Goal: Task Accomplishment & Management: Manage account settings

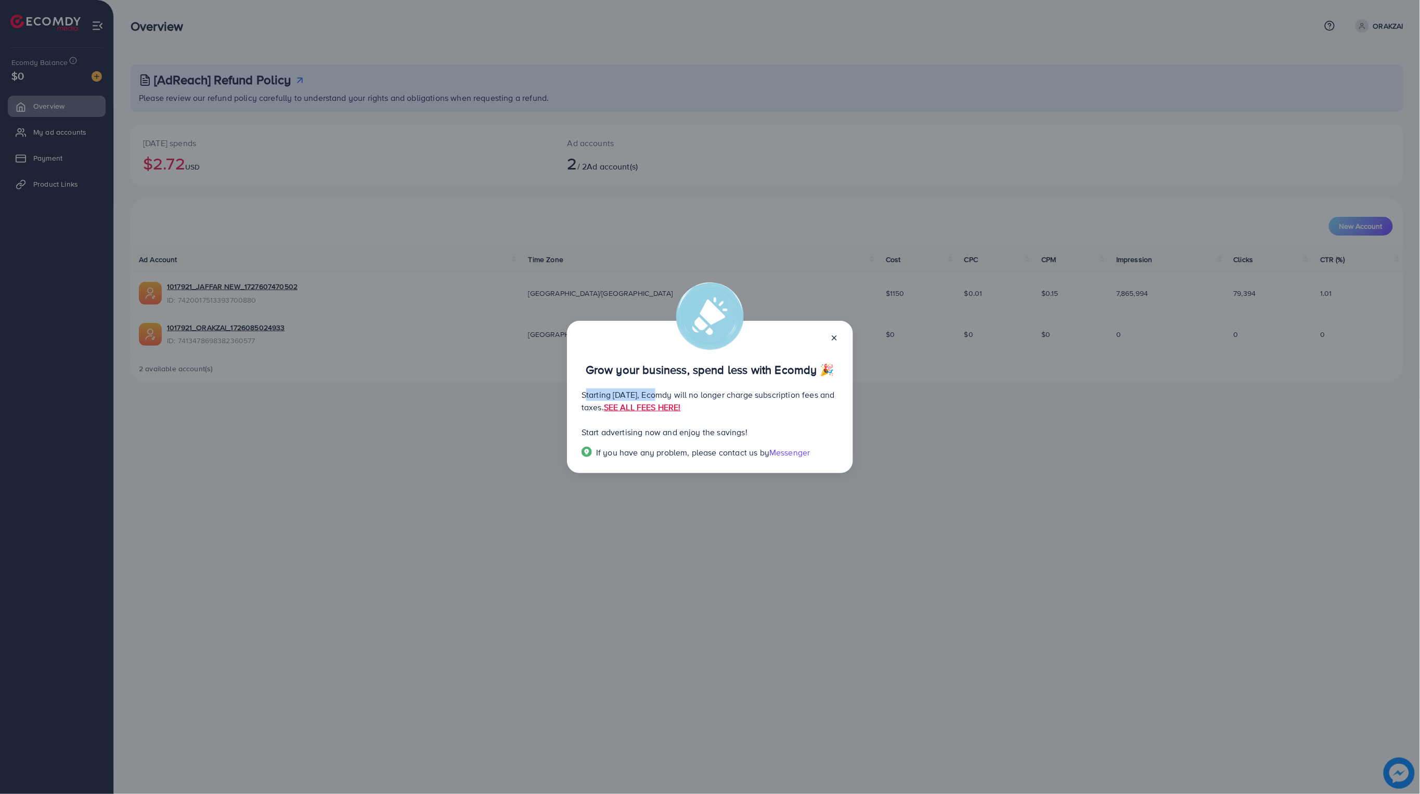
drag, startPoint x: 575, startPoint y: 401, endPoint x: 656, endPoint y: 397, distance: 81.2
click at [656, 397] on div "Grow your business, spend less with Ecomdy 🎉 Starting [DATE], Ecomdy will no lo…" at bounding box center [710, 397] width 286 height 153
click at [641, 423] on div "Grow your business, spend less with Ecomdy 🎉 Starting [DATE], Ecomdy will no lo…" at bounding box center [710, 397] width 286 height 153
drag, startPoint x: 577, startPoint y: 437, endPoint x: 684, endPoint y: 461, distance: 109.3
click at [673, 446] on div "Grow your business, spend less with Ecomdy 🎉 Starting [DATE], Ecomdy will no lo…" at bounding box center [710, 397] width 286 height 153
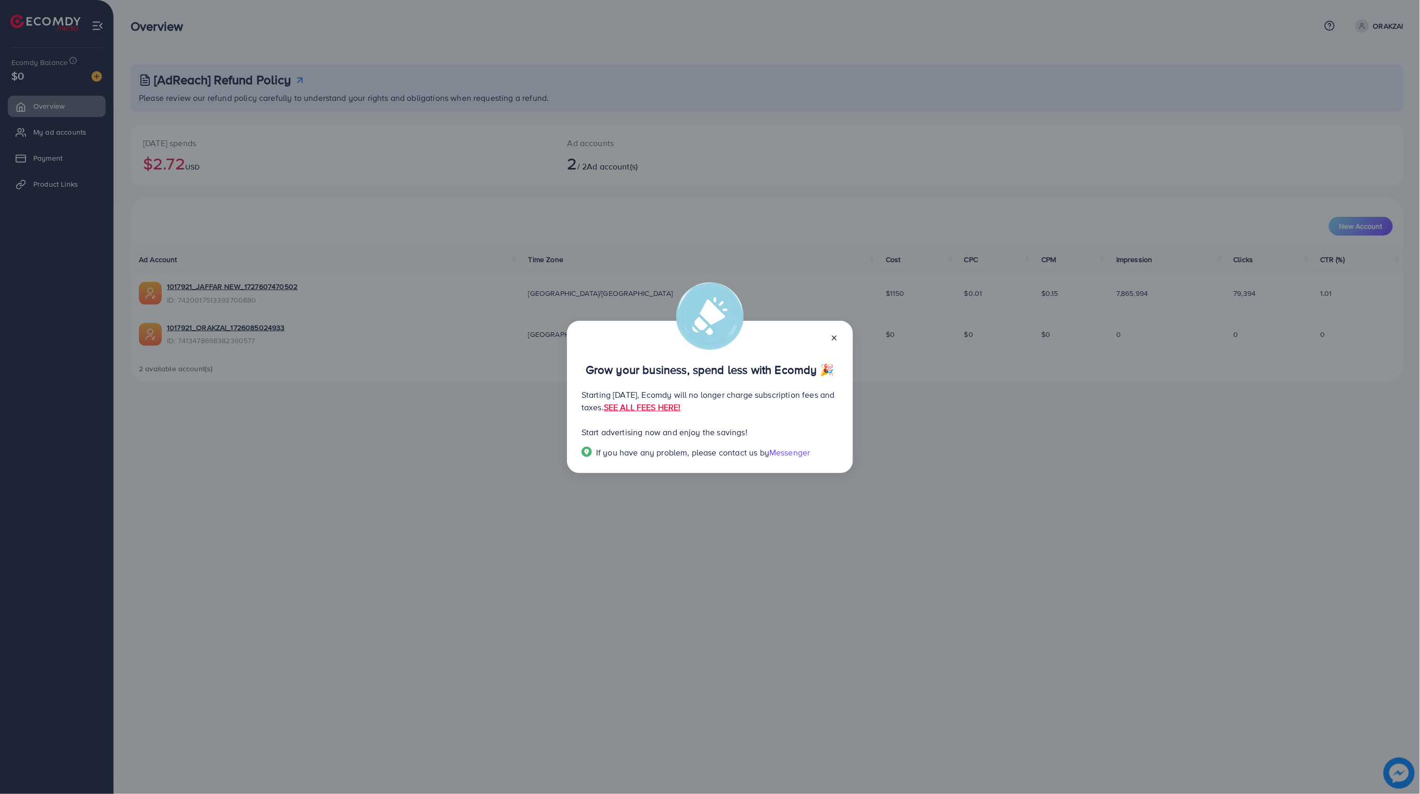
click at [689, 458] on span "If you have any problem, please contact us by" at bounding box center [682, 452] width 173 height 11
click at [837, 334] on icon at bounding box center [834, 338] width 8 height 8
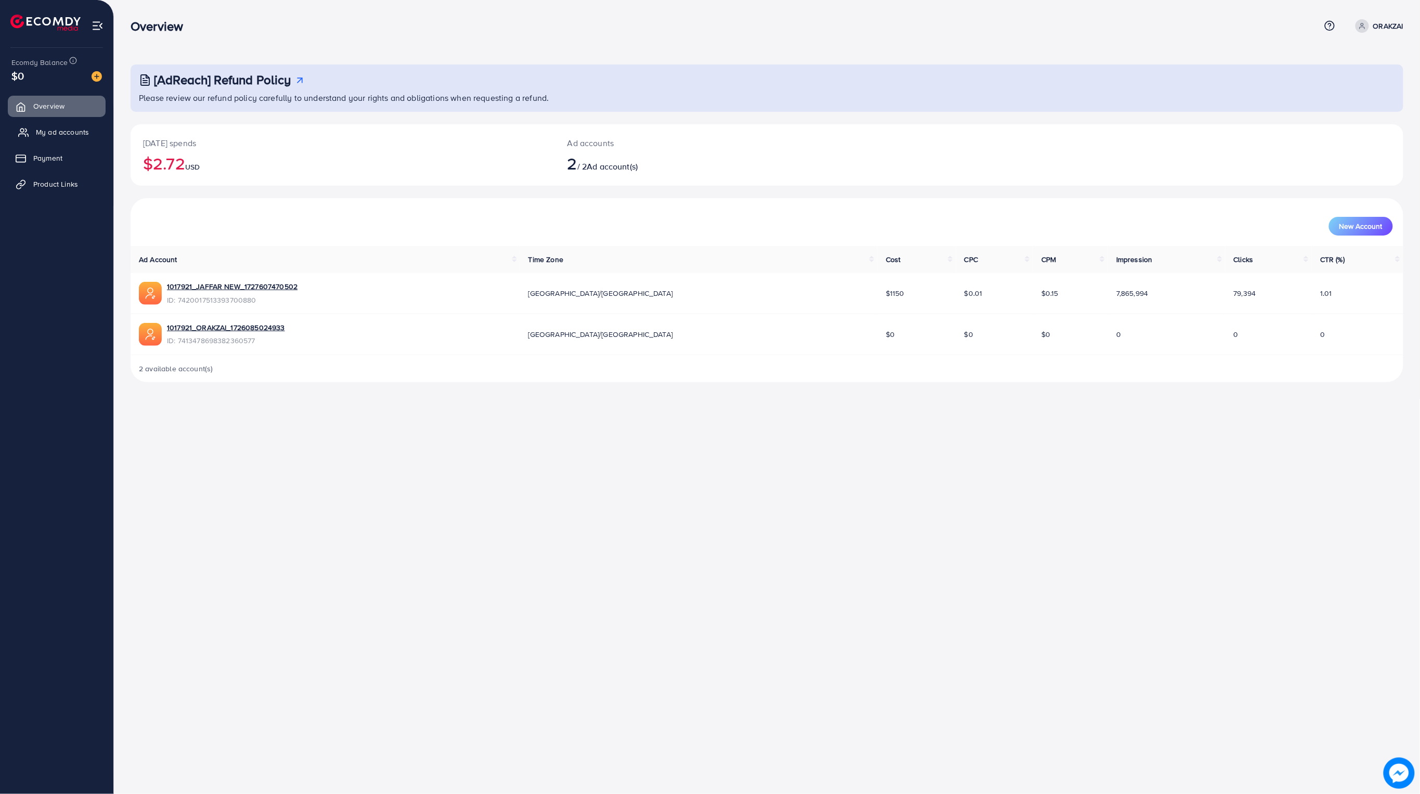
click at [52, 135] on span "My ad accounts" at bounding box center [62, 132] width 53 height 10
click at [60, 137] on span "My ad accounts" at bounding box center [62, 132] width 53 height 10
click at [49, 112] on link "Overview" at bounding box center [57, 106] width 98 height 21
click at [45, 133] on span "My ad accounts" at bounding box center [62, 132] width 53 height 10
